Goal: Task Accomplishment & Management: Manage account settings

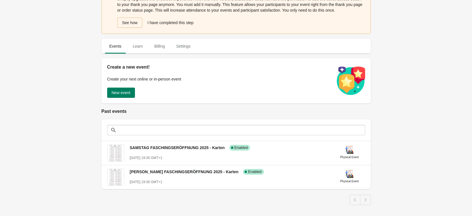
scroll to position [28, 0]
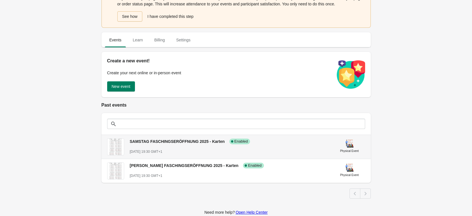
click at [187, 146] on div "SAMSTAG FASCHINGSERÖFFNUNG 2025 - Karten Success Complete Enabled [DATE] 19:30 …" at bounding box center [230, 144] width 200 height 21
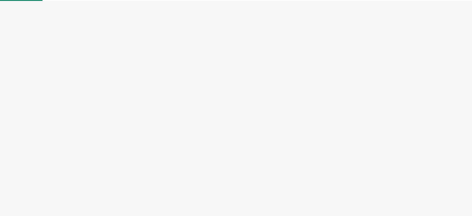
select select "physical"
select select "US"
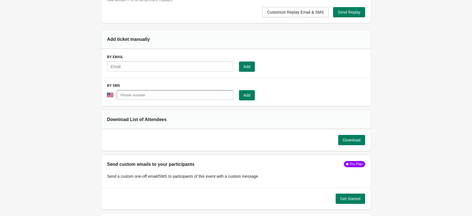
scroll to position [511, 0]
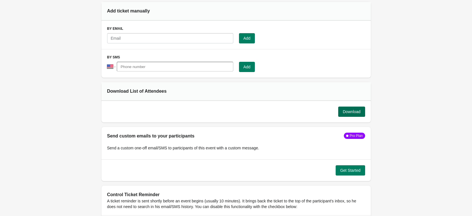
click at [348, 115] on button "Download" at bounding box center [351, 112] width 27 height 10
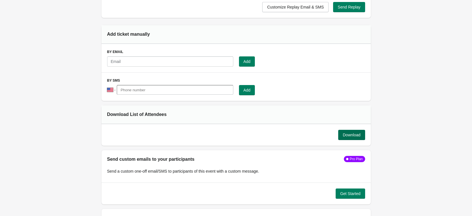
scroll to position [596, 0]
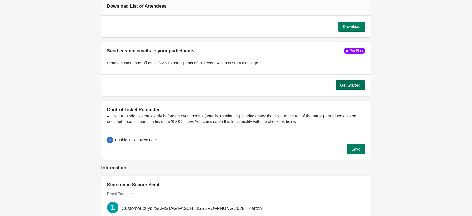
click at [355, 83] on span "Get Started" at bounding box center [350, 85] width 20 height 5
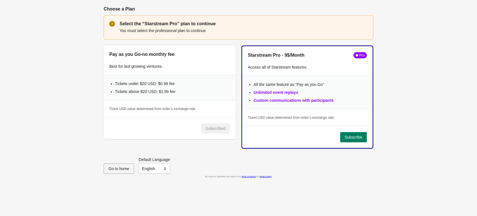
click at [114, 169] on span "Go to home" at bounding box center [118, 169] width 21 height 5
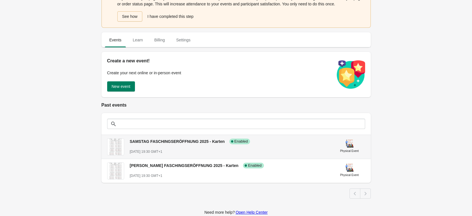
scroll to position [57, 0]
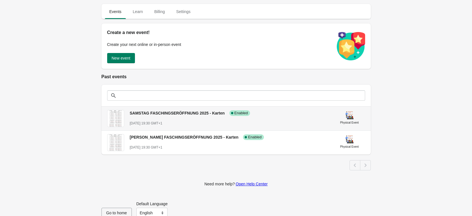
click at [255, 123] on div "[DATE] 19:30 GMT+1" at bounding box center [230, 124] width 200 height 6
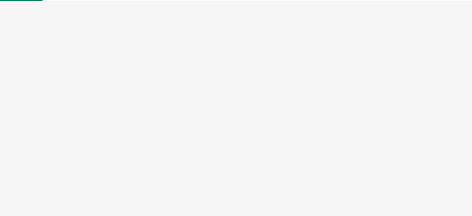
select select "physical"
select select "US"
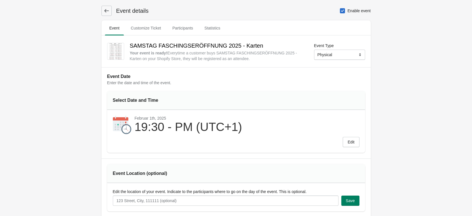
click at [349, 10] on span "Enable event" at bounding box center [359, 11] width 23 height 6
click at [340, 9] on input "Enable event" at bounding box center [340, 8] width 0 height 0
checkbox input "false"
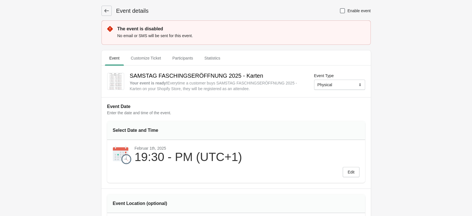
click at [104, 10] on icon at bounding box center [107, 11] width 6 height 6
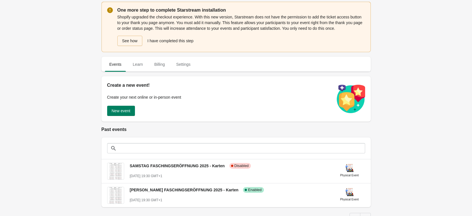
scroll to position [67, 0]
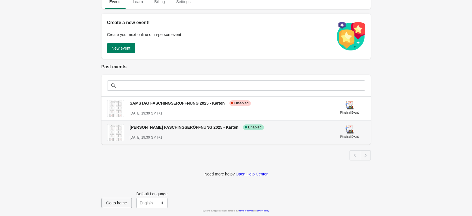
click at [272, 130] on div "[PERSON_NAME] FASCHINGSERÖFFNUNG 2025 - Karten Success Complete Enabled" at bounding box center [227, 125] width 204 height 10
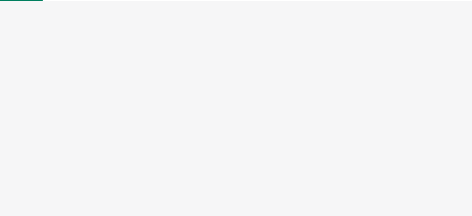
select select "physical"
select select "US"
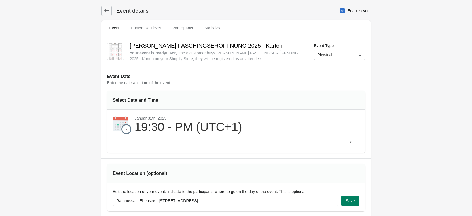
click at [346, 7] on label "Enable event" at bounding box center [355, 11] width 31 height 8
click at [340, 8] on input "Enable event" at bounding box center [340, 8] width 0 height 0
checkbox input "false"
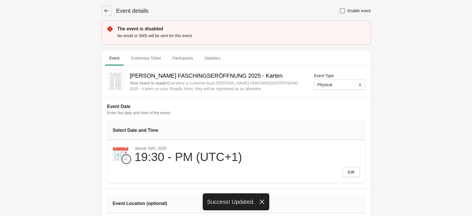
click at [107, 10] on icon at bounding box center [106, 10] width 5 height 3
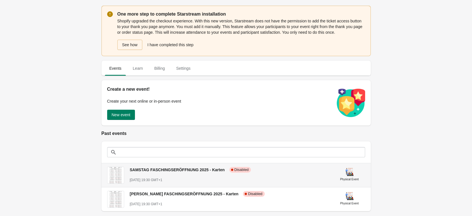
click at [273, 171] on div "SAMSTAG FASCHINGSERÖFFNUNG 2025 - Karten Critical Complete Disabled" at bounding box center [227, 167] width 204 height 10
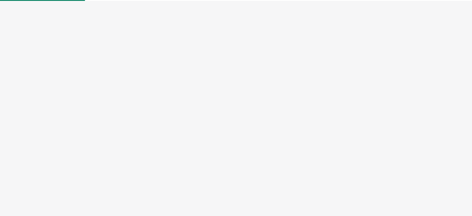
select select "physical"
select select "US"
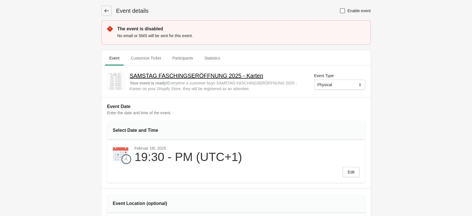
click at [169, 78] on h2 "SAMSTAG FASCHINGSERÖFFNUNG 2025 - Karten" at bounding box center [217, 75] width 175 height 9
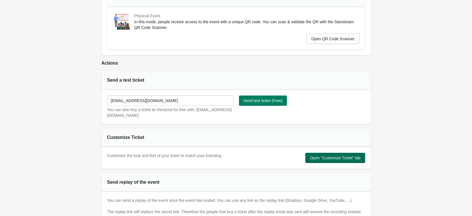
scroll to position [284, 0]
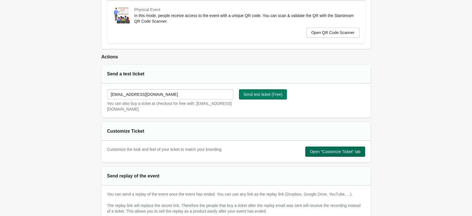
click at [346, 150] on span "Open "Customize Ticket" tab" at bounding box center [335, 152] width 51 height 5
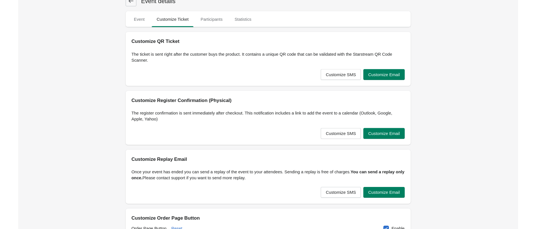
scroll to position [0, 0]
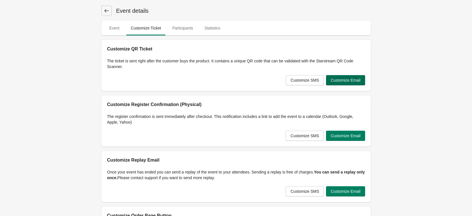
click at [336, 78] on span "Customize Email" at bounding box center [346, 80] width 30 height 5
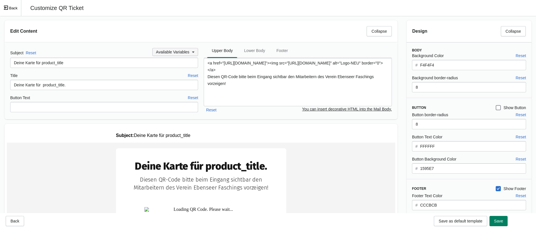
click at [182, 51] on span "Available Variables" at bounding box center [172, 52] width 33 height 5
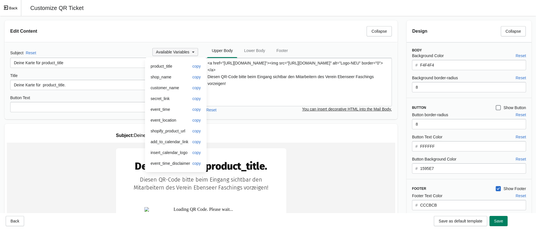
click at [182, 50] on span "Available Variables" at bounding box center [172, 52] width 33 height 5
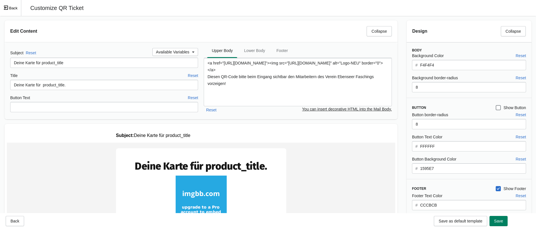
click at [8, 9] on icon "Exit fullscreen mode" at bounding box center [5, 7] width 5 height 5
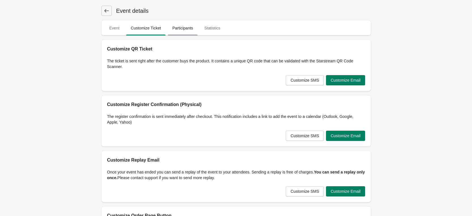
click at [184, 32] on span "Participants" at bounding box center [183, 28] width 30 height 10
select select "US"
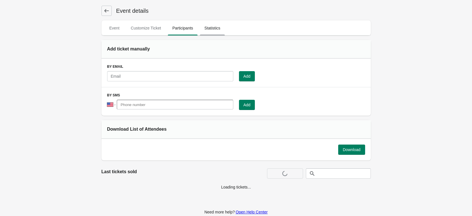
click at [213, 29] on span "Statistics" at bounding box center [212, 28] width 25 height 10
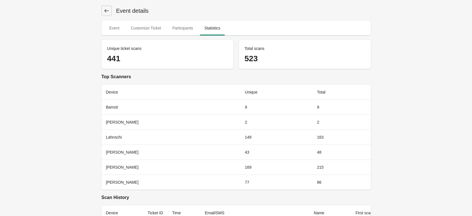
click at [106, 10] on icon at bounding box center [106, 10] width 5 height 3
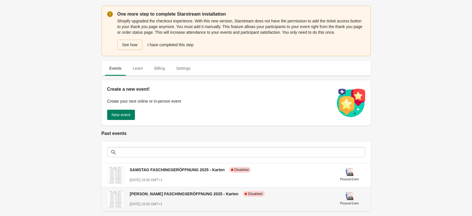
scroll to position [28, 0]
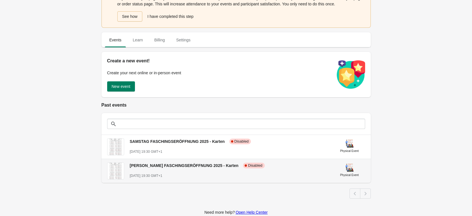
click at [200, 168] on h3 "[PERSON_NAME] FASCHINGSERÖFFNUNG 2025 - Karten" at bounding box center [184, 166] width 109 height 6
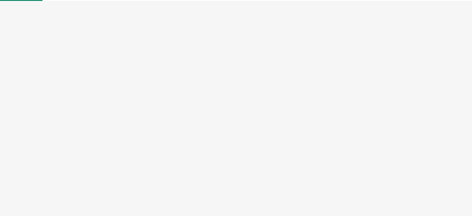
select select "physical"
select select "US"
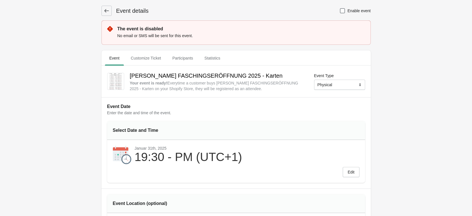
click at [109, 12] on icon at bounding box center [107, 11] width 6 height 6
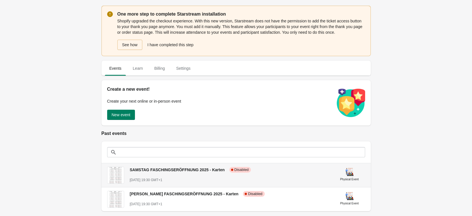
click at [178, 171] on span "SAMSTAG FASCHINGSERÖFFNUNG 2025 - Karten" at bounding box center [177, 170] width 95 height 5
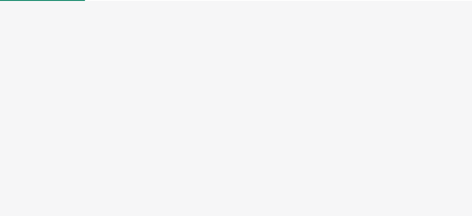
select select "physical"
select select "US"
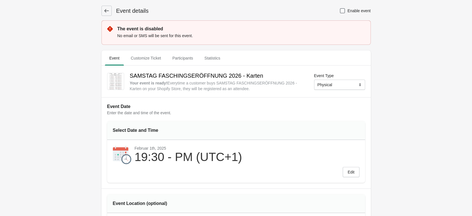
click at [108, 12] on icon at bounding box center [107, 11] width 6 height 6
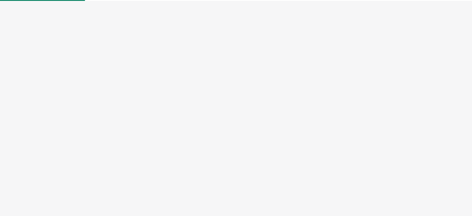
select select "physical"
select select "US"
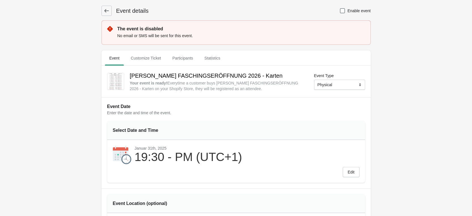
click at [159, 163] on div "19:30 - PM (UTC+1)" at bounding box center [189, 157] width 108 height 12
click at [351, 171] on span "Edit" at bounding box center [351, 172] width 7 height 5
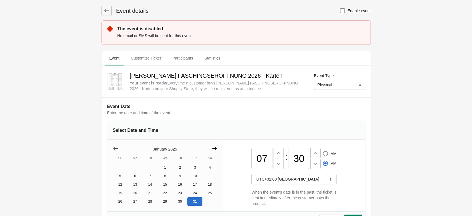
click at [210, 149] on button "Show next month, February 2025" at bounding box center [215, 149] width 10 height 10
click at [214, 146] on button "Show next month, March 2025" at bounding box center [215, 149] width 10 height 10
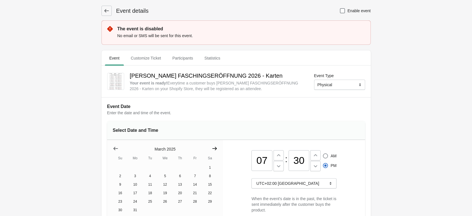
click at [214, 146] on button "Show next month, April 2025" at bounding box center [215, 149] width 10 height 10
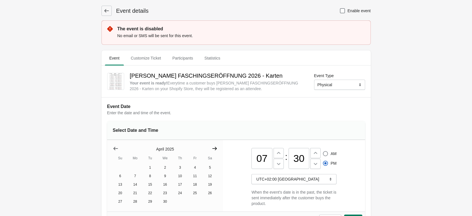
click at [214, 146] on button "Show next month, May 2025" at bounding box center [215, 149] width 10 height 10
click at [214, 146] on button "Show next month, July 2025" at bounding box center [215, 149] width 10 height 10
click at [214, 146] on button "Show next month, August 2025" at bounding box center [215, 149] width 10 height 10
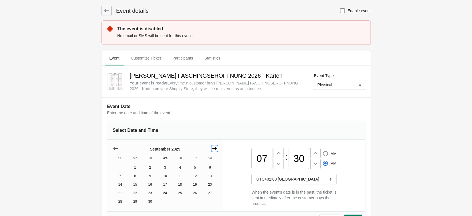
click at [214, 146] on button "Show next month, October 2025" at bounding box center [215, 149] width 10 height 10
click at [214, 146] on button "Show next month, November 2025" at bounding box center [215, 149] width 10 height 10
click at [214, 146] on button "Show next month, January 2026" at bounding box center [215, 149] width 10 height 10
click at [214, 146] on button "Show next month, February 2026" at bounding box center [215, 149] width 10 height 10
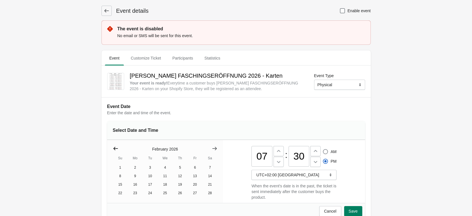
click at [119, 146] on button "Show previous month, January 2026" at bounding box center [116, 149] width 10 height 10
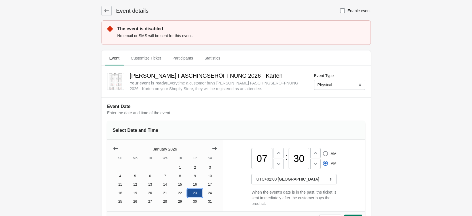
click at [197, 195] on button "23" at bounding box center [195, 193] width 15 height 9
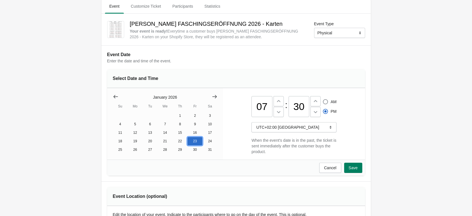
scroll to position [85, 0]
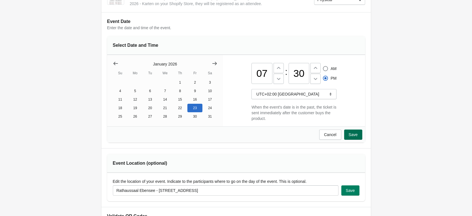
click at [353, 137] on span "Save" at bounding box center [353, 134] width 9 height 5
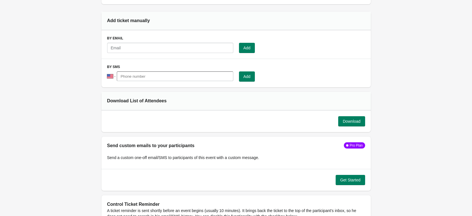
scroll to position [539, 0]
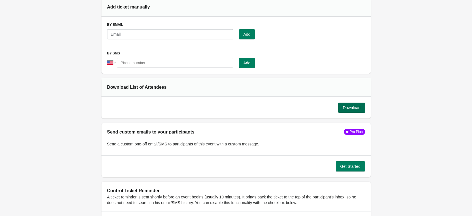
click at [350, 110] on span "Download" at bounding box center [352, 108] width 18 height 5
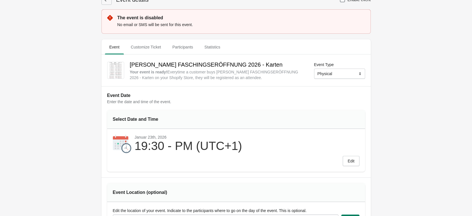
scroll to position [0, 0]
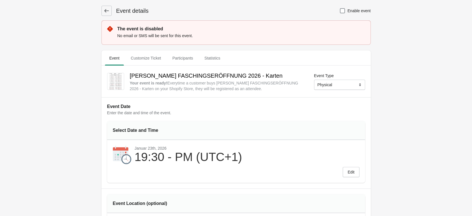
click at [108, 12] on icon at bounding box center [107, 11] width 6 height 6
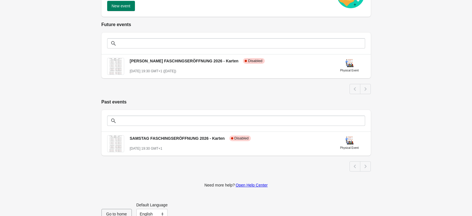
scroll to position [113, 0]
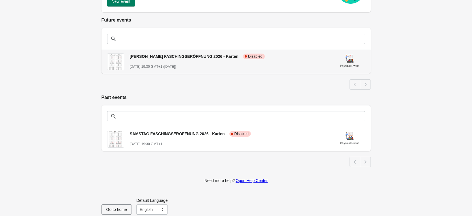
click at [263, 59] on div "FREITAG FASCHINGSERÖFFNUNG 2026 - Karten Critical Complete Disabled January 23s…" at bounding box center [230, 59] width 200 height 21
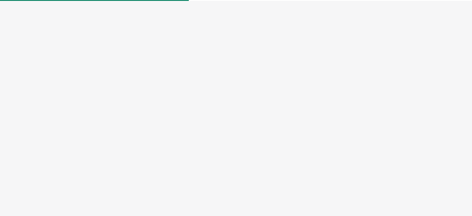
select select "physical"
select select "US"
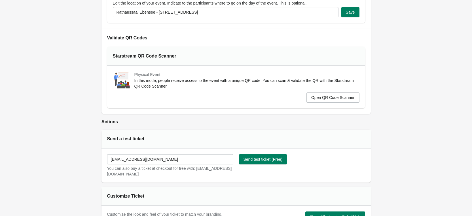
scroll to position [227, 0]
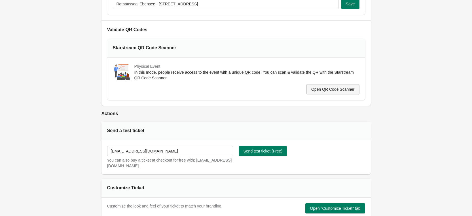
click at [346, 87] on span "Open QR Code Scanner" at bounding box center [333, 89] width 43 height 5
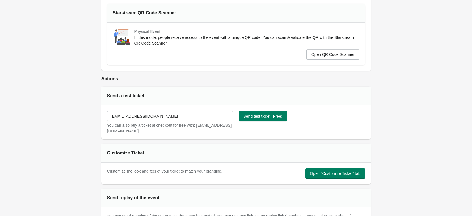
scroll to position [284, 0]
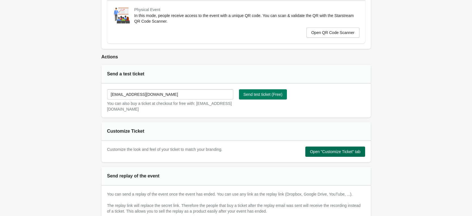
click at [323, 153] on span "Open "Customize Ticket" tab" at bounding box center [335, 152] width 51 height 5
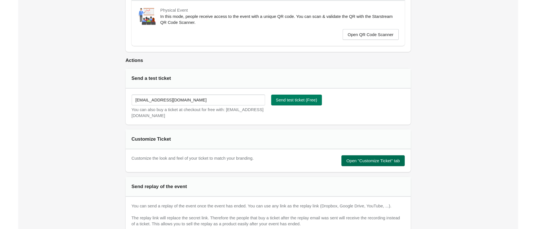
scroll to position [0, 0]
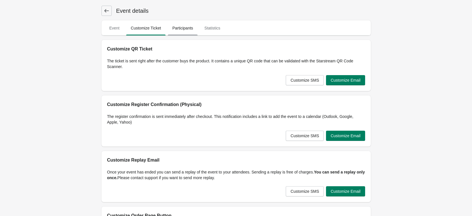
click at [190, 27] on span "Participants" at bounding box center [183, 28] width 30 height 10
select select "US"
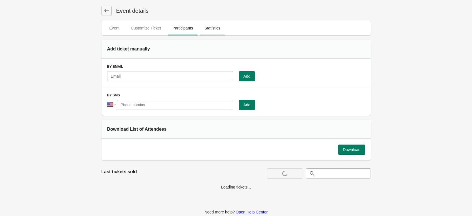
click at [221, 31] on span "Statistics" at bounding box center [212, 28] width 25 height 10
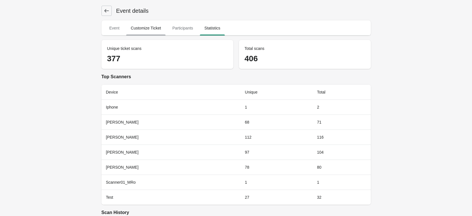
click at [145, 27] on span "Customize Ticket" at bounding box center [145, 28] width 39 height 10
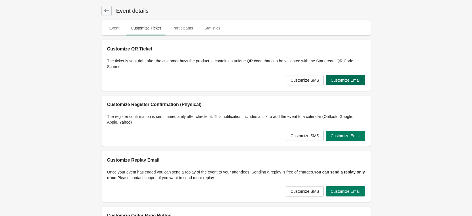
click at [340, 81] on span "Customize Email" at bounding box center [346, 80] width 30 height 5
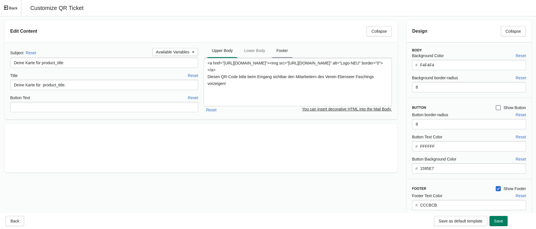
click at [279, 49] on span "Footer" at bounding box center [282, 50] width 20 height 10
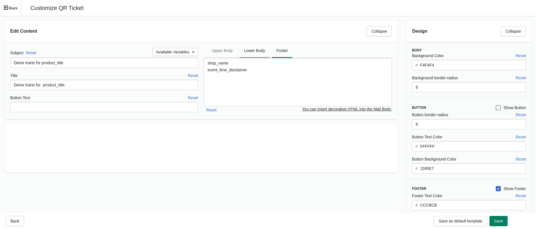
click at [262, 51] on span "Lower Body" at bounding box center [254, 50] width 30 height 10
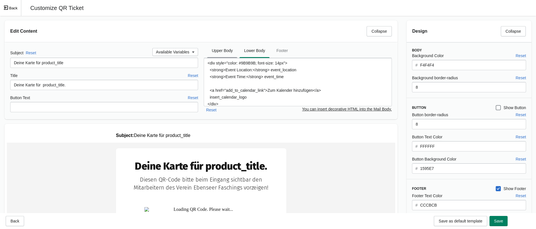
click at [225, 48] on span "Upper Body" at bounding box center [222, 50] width 30 height 10
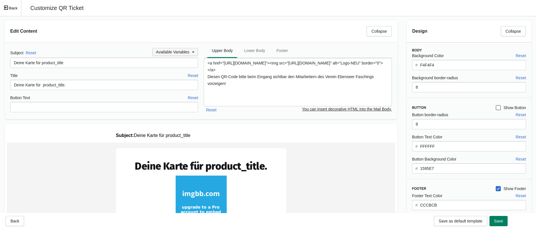
click at [194, 53] on icon "button" at bounding box center [193, 52] width 6 height 6
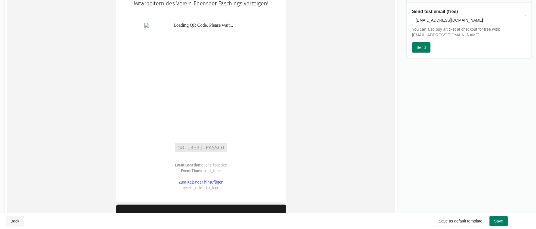
click at [20, 216] on button "Back" at bounding box center [15, 221] width 18 height 10
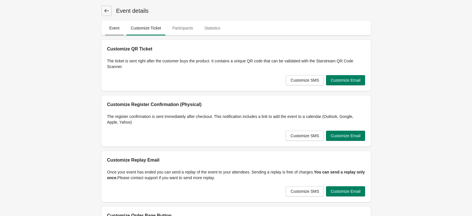
click at [117, 29] on span "Event" at bounding box center [114, 28] width 19 height 10
select select "physical"
select select "US"
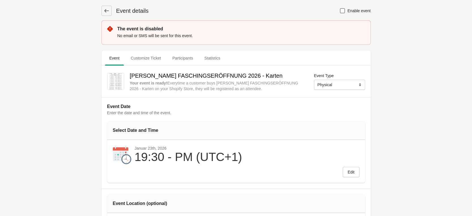
click at [111, 13] on button at bounding box center [107, 11] width 10 height 10
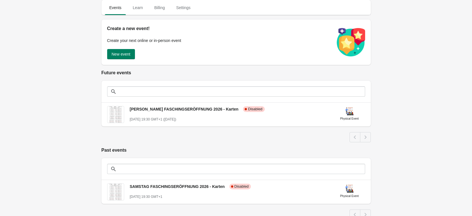
scroll to position [18, 0]
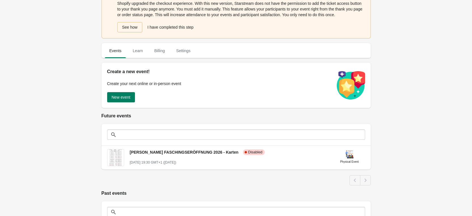
click at [399, 84] on div "One more step to complete Starstream installation Shopify upgraded the checkout…" at bounding box center [236, 150] width 472 height 336
drag, startPoint x: 400, startPoint y: 104, endPoint x: 404, endPoint y: 102, distance: 3.7
click at [401, 103] on div "One more step to complete Starstream installation Shopify upgraded the checkout…" at bounding box center [236, 150] width 472 height 336
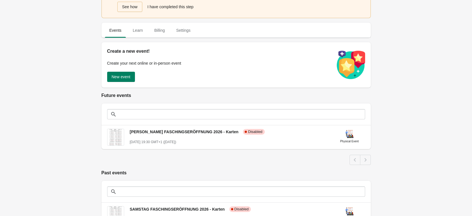
scroll to position [37, 0]
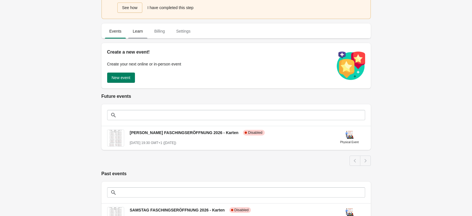
click at [132, 28] on span "Learn" at bounding box center [137, 31] width 19 height 10
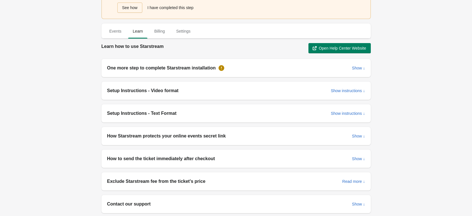
click at [413, 80] on div "One more step to complete Starstream installation Shopify upgraded the checkout…" at bounding box center [236, 116] width 472 height 306
click at [107, 29] on span "Events" at bounding box center [115, 31] width 21 height 10
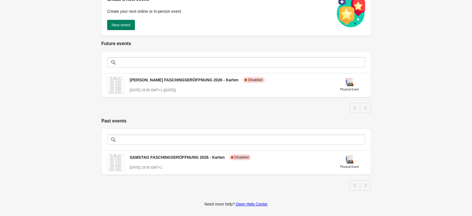
scroll to position [0, 0]
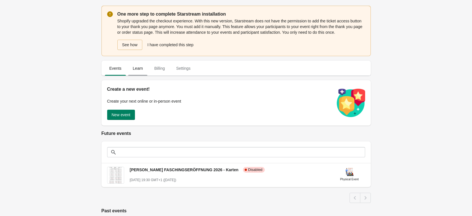
click at [145, 65] on span "Learn" at bounding box center [137, 68] width 19 height 10
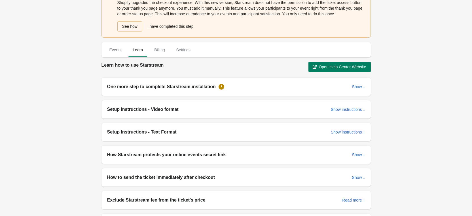
scroll to position [28, 0]
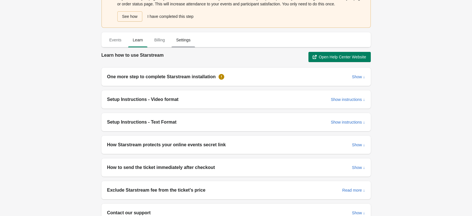
click at [185, 42] on span "Settings" at bounding box center [184, 40] width 24 height 10
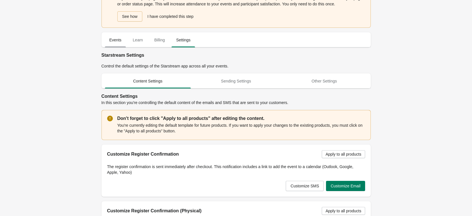
click at [117, 41] on span "Events" at bounding box center [115, 40] width 21 height 10
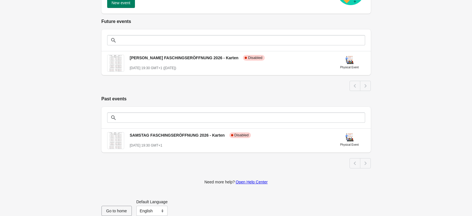
scroll to position [113, 0]
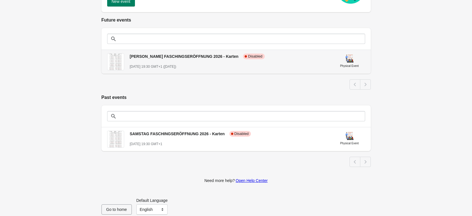
click at [165, 62] on div "FREITAG FASCHINGSERÖFFNUNG 2026 - Karten Critical Complete Disabled January 23s…" at bounding box center [230, 59] width 200 height 21
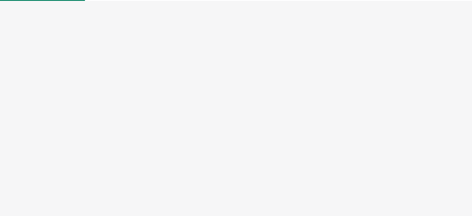
select select "physical"
select select "US"
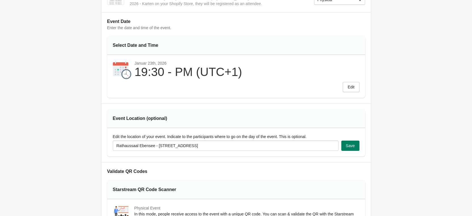
scroll to position [113, 0]
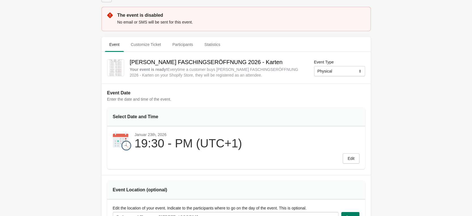
scroll to position [0, 0]
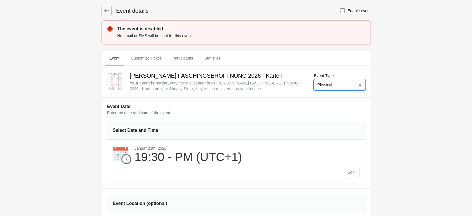
click at [344, 87] on select "Online Physical" at bounding box center [339, 85] width 51 height 10
click at [140, 61] on span "Customize Ticket" at bounding box center [145, 58] width 39 height 10
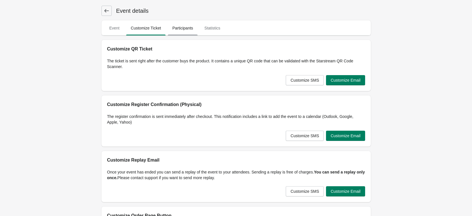
click at [178, 29] on span "Participants" at bounding box center [183, 28] width 30 height 10
select select "US"
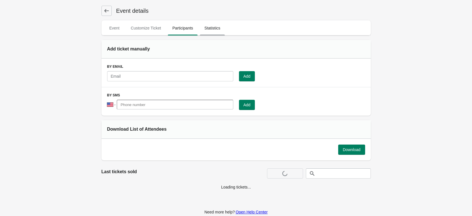
click at [214, 29] on span "Statistics" at bounding box center [212, 28] width 25 height 10
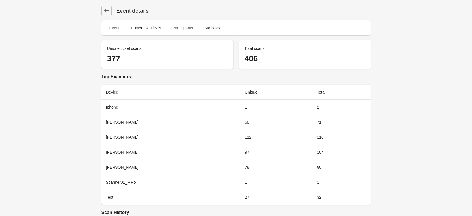
click at [148, 28] on span "Customize Ticket" at bounding box center [145, 28] width 39 height 10
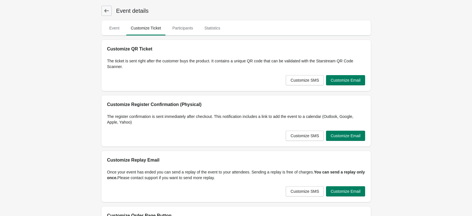
click at [123, 29] on span "Event" at bounding box center [114, 28] width 19 height 10
select select "physical"
select select "US"
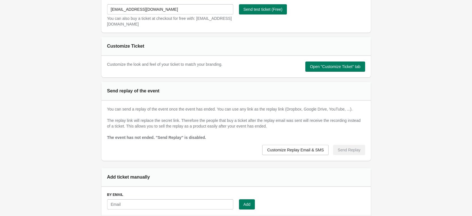
scroll to position [397, 0]
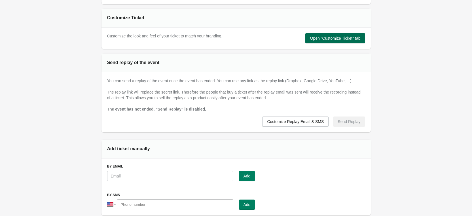
click at [337, 36] on span "Open "Customize Ticket" tab" at bounding box center [335, 38] width 51 height 5
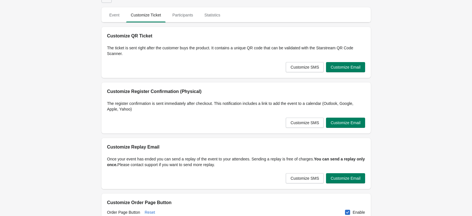
scroll to position [0, 0]
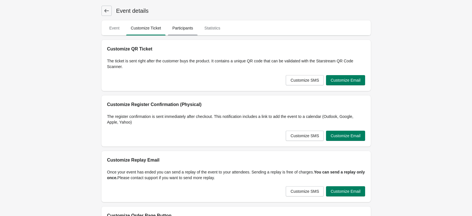
click at [190, 31] on span "Participants" at bounding box center [183, 28] width 30 height 10
select select "US"
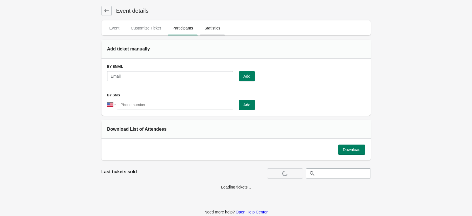
click at [204, 31] on span "Statistics" at bounding box center [212, 28] width 25 height 10
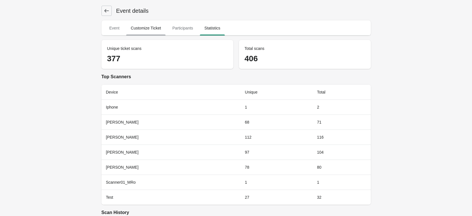
click at [145, 31] on span "Customize Ticket" at bounding box center [145, 28] width 39 height 10
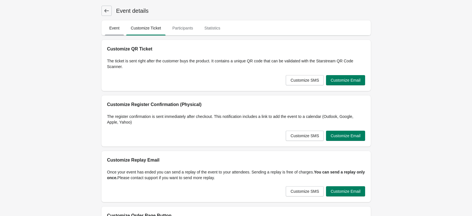
click at [121, 28] on span "Event" at bounding box center [114, 28] width 19 height 10
select select "physical"
select select "US"
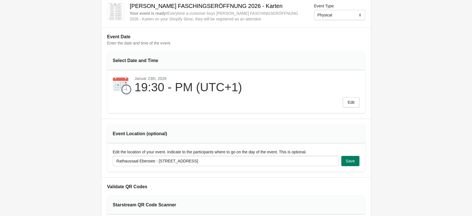
scroll to position [142, 0]
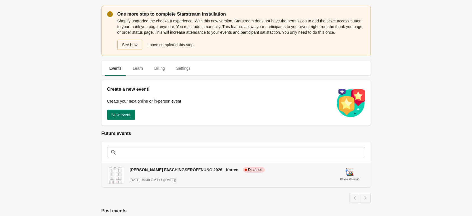
click at [268, 175] on div "[PERSON_NAME] FASCHINGSERÖFFNUNG 2026 - Karten Critical Complete Disabled [DATE…" at bounding box center [230, 172] width 200 height 21
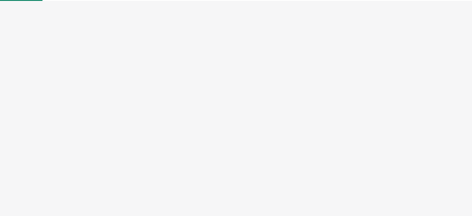
select select "physical"
select select "US"
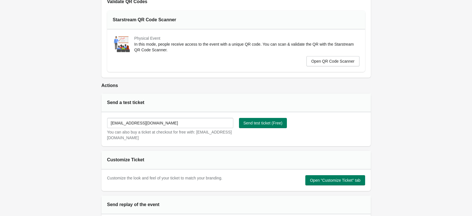
scroll to position [255, 0]
click at [127, 161] on div "Customize Ticket" at bounding box center [145, 159] width 77 height 7
click at [136, 102] on div "Send a test ticket" at bounding box center [145, 102] width 77 height 7
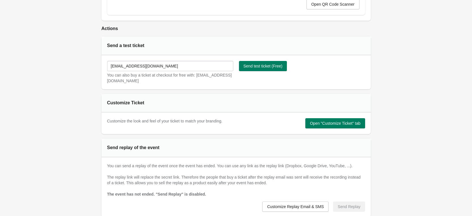
click at [139, 155] on div "Send replay of the event" at bounding box center [237, 148] width 270 height 19
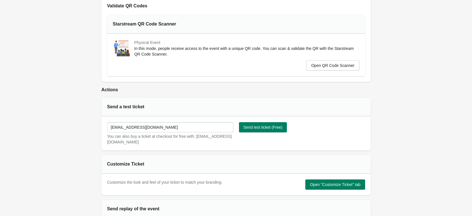
scroll to position [260, 0]
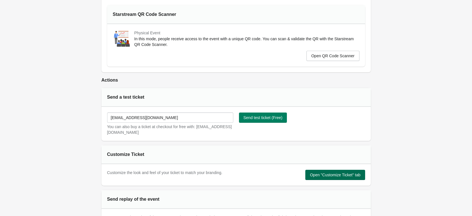
click at [346, 176] on span "Open "Customize Ticket" tab" at bounding box center [335, 175] width 51 height 5
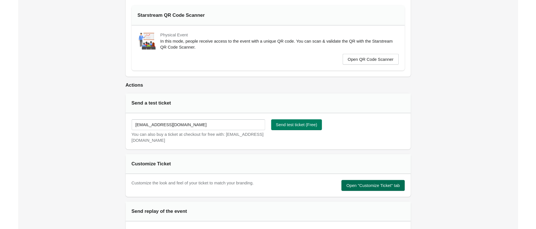
scroll to position [0, 0]
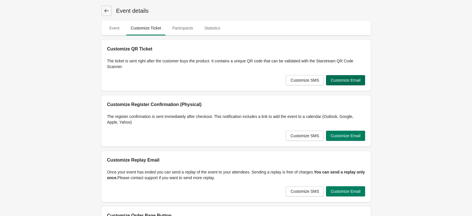
click at [350, 83] on span "Customize Email" at bounding box center [346, 80] width 30 height 5
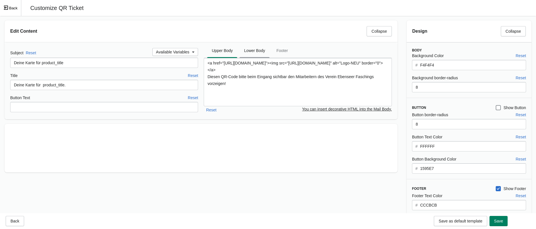
click at [251, 53] on span "Lower Body" at bounding box center [254, 50] width 30 height 10
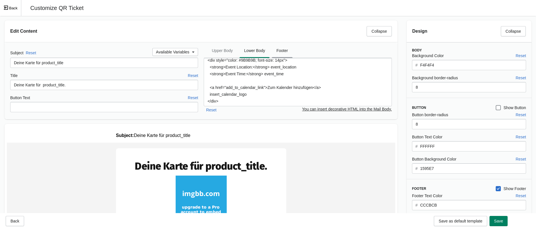
click at [284, 53] on span "Footer" at bounding box center [282, 50] width 20 height 10
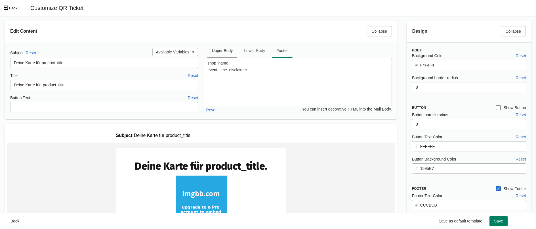
click at [221, 50] on span "Upper Body" at bounding box center [222, 50] width 30 height 10
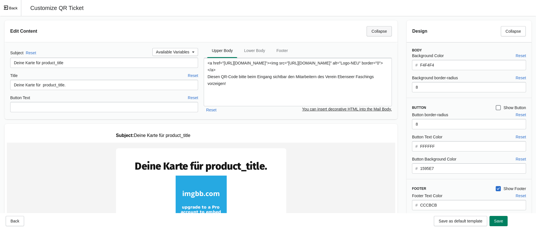
click at [382, 34] on button "Collapse" at bounding box center [379, 31] width 25 height 10
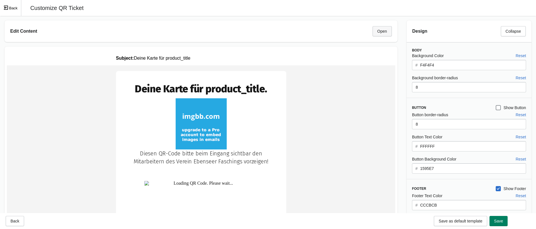
click at [381, 35] on button "Open" at bounding box center [382, 31] width 19 height 10
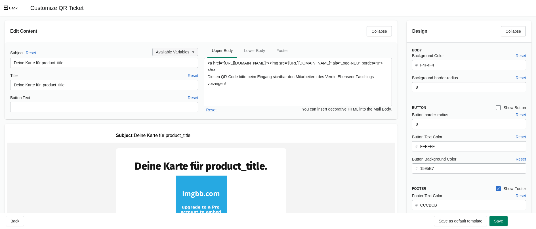
click at [197, 54] on button "Available Variables" at bounding box center [175, 52] width 46 height 8
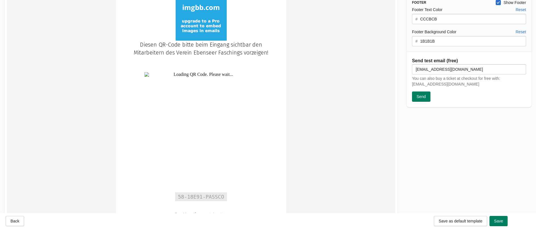
scroll to position [227, 0]
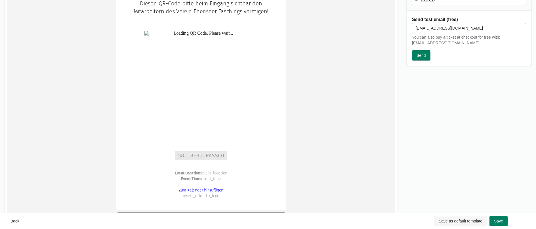
click at [453, 216] on span "Save as default template" at bounding box center [461, 220] width 44 height 5
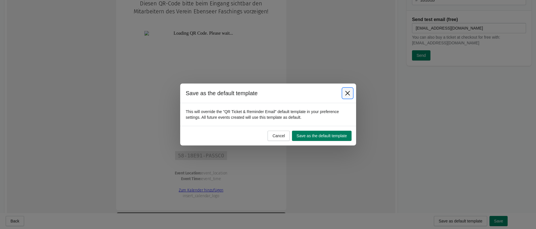
click at [351, 93] on button "Close" at bounding box center [347, 93] width 10 height 10
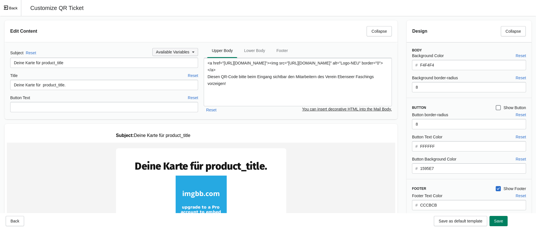
click at [188, 54] on span "Available Variables" at bounding box center [175, 52] width 39 height 6
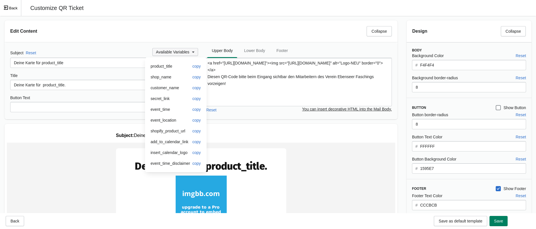
click at [188, 54] on span "Available Variables" at bounding box center [175, 52] width 39 height 6
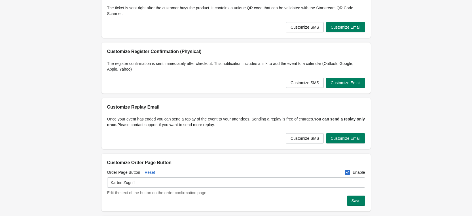
scroll to position [113, 0]
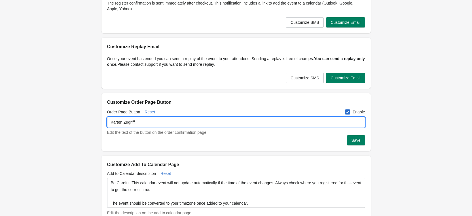
click at [203, 127] on input "Karten Zugriff" at bounding box center [236, 122] width 258 height 10
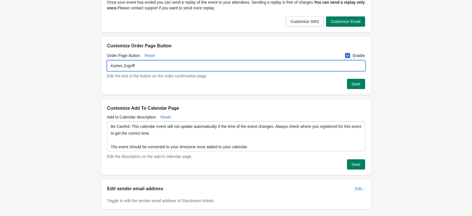
scroll to position [170, 0]
click at [290, 159] on div "Edit the description on the add to calendar page." at bounding box center [236, 156] width 258 height 6
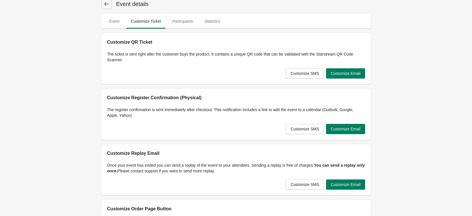
scroll to position [0, 0]
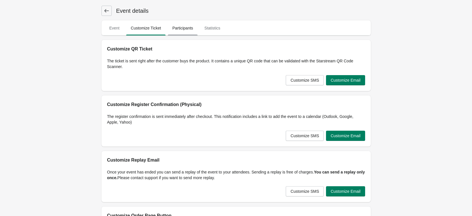
click at [183, 28] on span "Participants" at bounding box center [183, 28] width 30 height 10
select select "US"
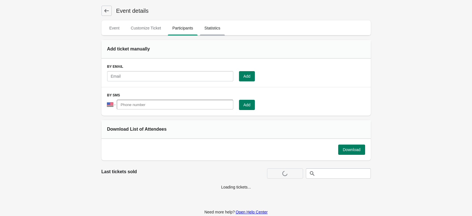
click at [204, 26] on span "Statistics" at bounding box center [212, 28] width 25 height 10
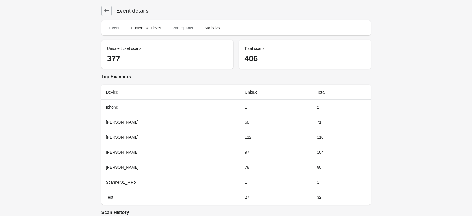
click at [160, 30] on span "Customize Ticket" at bounding box center [145, 28] width 39 height 10
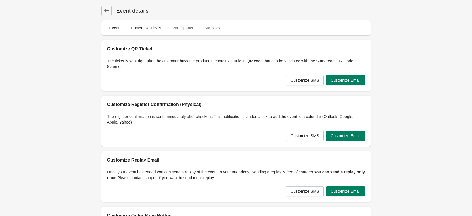
click at [117, 32] on span "Event" at bounding box center [114, 28] width 19 height 10
select select "physical"
select select "US"
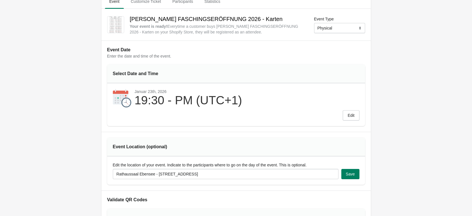
scroll to position [85, 0]
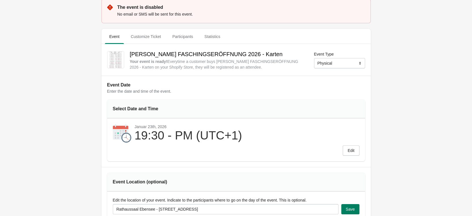
scroll to position [0, 0]
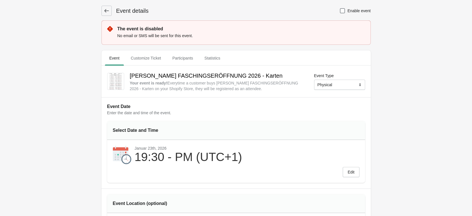
click at [103, 7] on button at bounding box center [107, 11] width 10 height 10
